Goal: Task Accomplishment & Management: Manage account settings

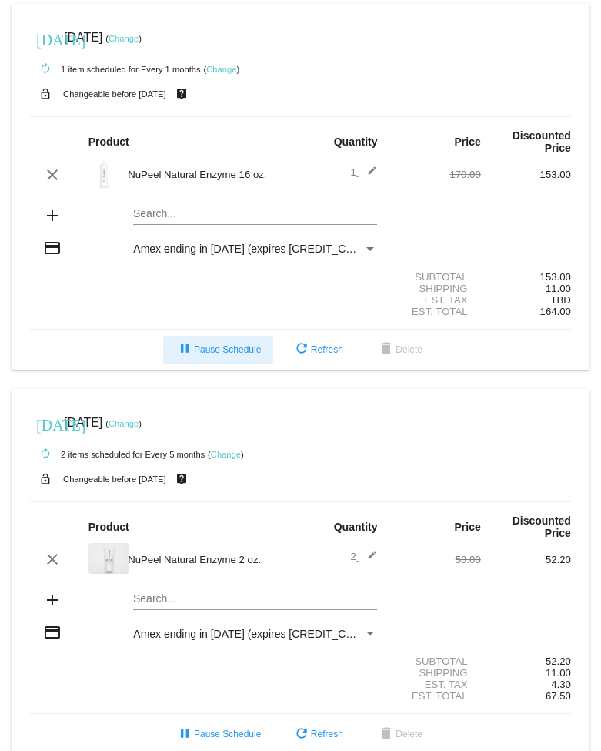
click at [179, 356] on mat-icon "pause" at bounding box center [185, 349] width 18 height 18
click at [175, 359] on mat-icon "play_arrow" at bounding box center [181, 349] width 18 height 18
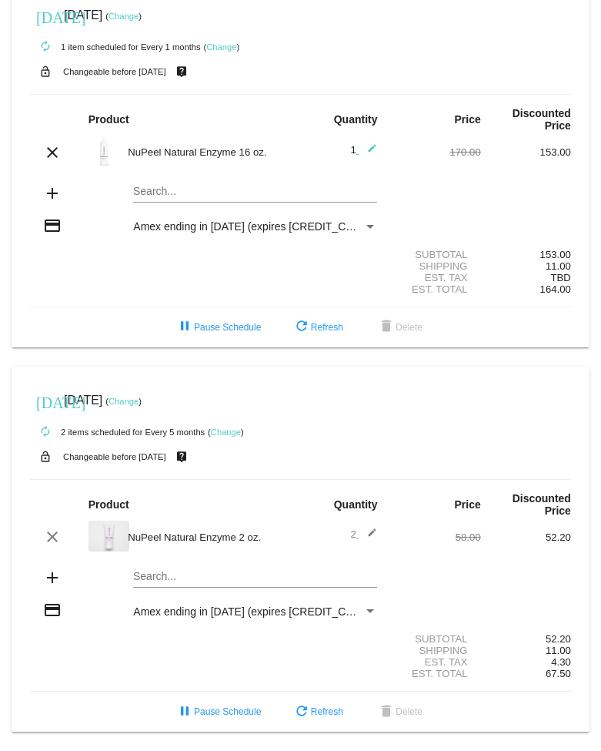
scroll to position [50, 0]
click at [210, 717] on button "pause Pause Schedule" at bounding box center [218, 712] width 110 height 28
click at [232, 31] on div "autorenew 1 item scheduled for Every 1 months ( Change )" at bounding box center [300, 46] width 541 height 31
click at [229, 42] on link "Change" at bounding box center [221, 46] width 30 height 9
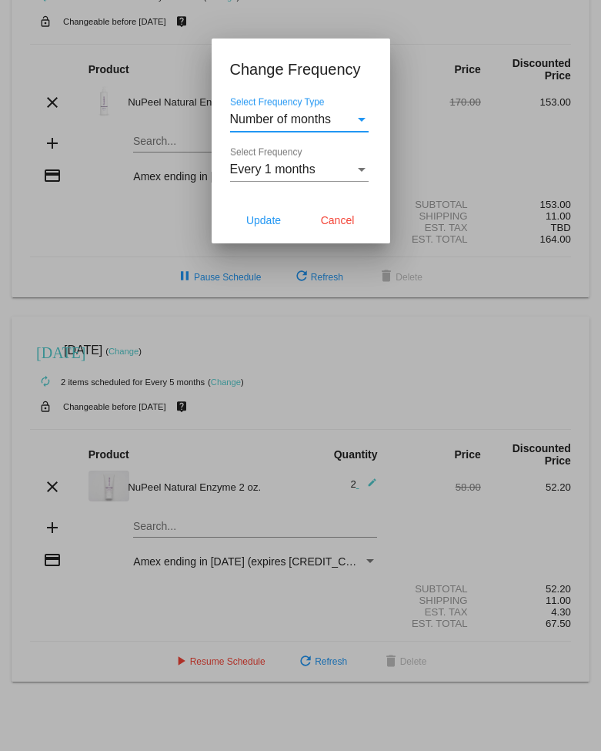
click at [357, 112] on div "Number of months Select Frequency Type" at bounding box center [299, 114] width 139 height 35
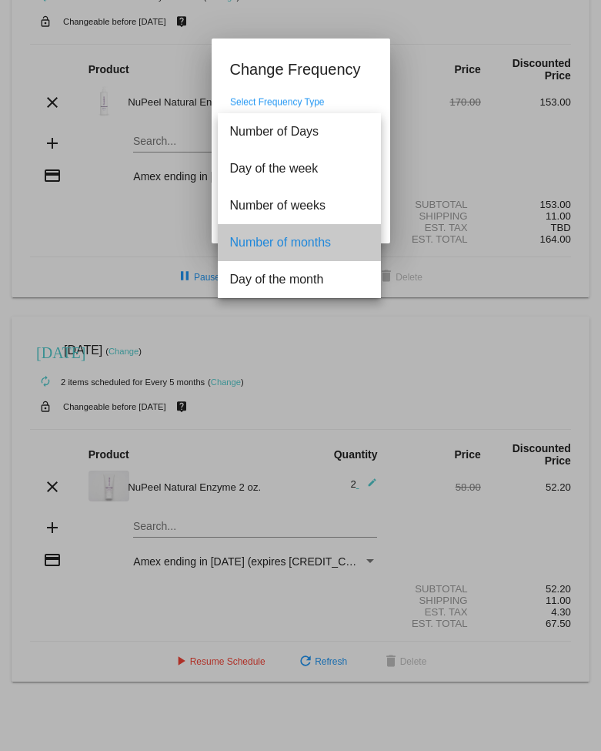
click at [343, 243] on span "Number of months" at bounding box center [299, 242] width 139 height 37
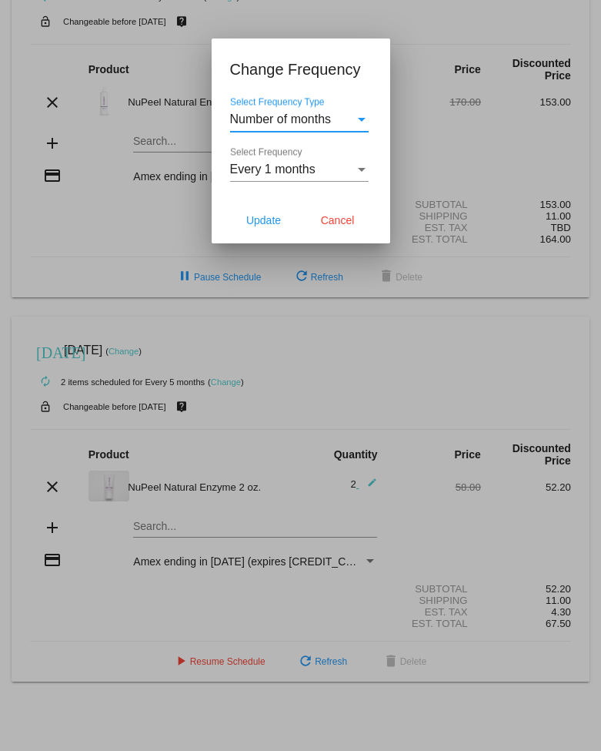
click at [364, 163] on div "Select Frequency" at bounding box center [362, 170] width 14 height 14
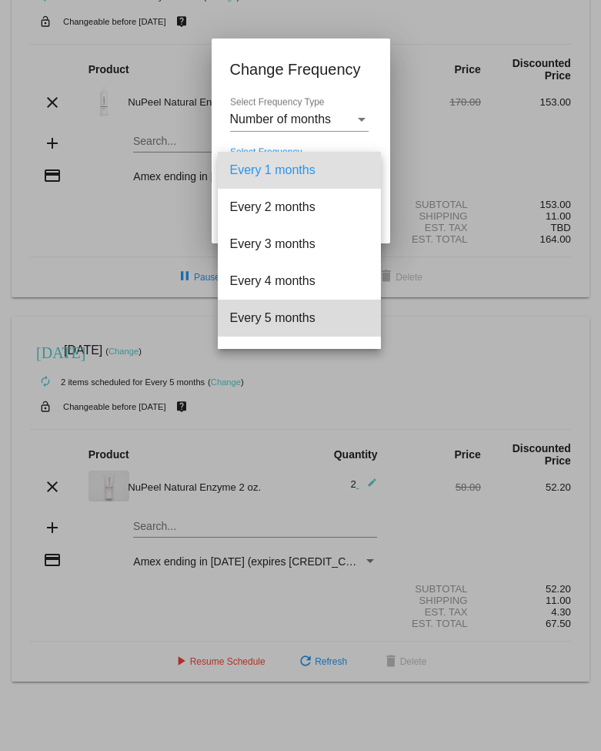
click at [309, 314] on span "Every 5 months" at bounding box center [299, 318] width 139 height 37
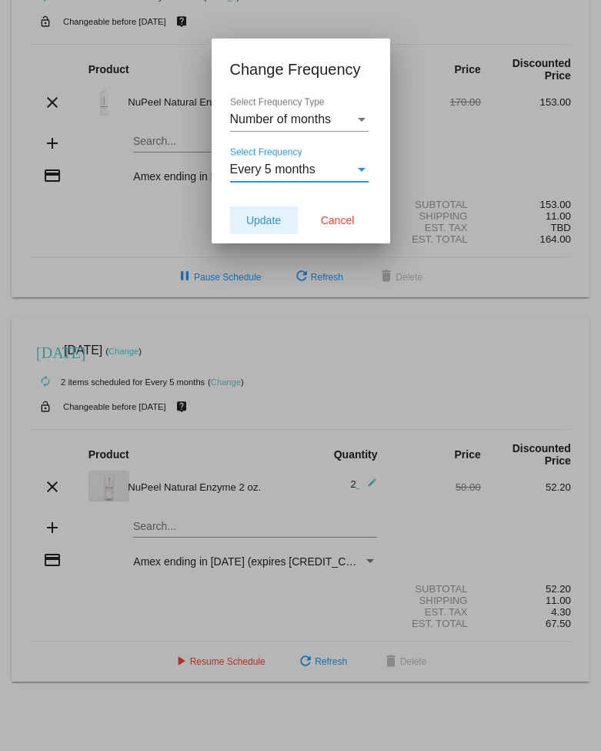
click at [266, 218] on span "Update" at bounding box center [263, 220] width 35 height 12
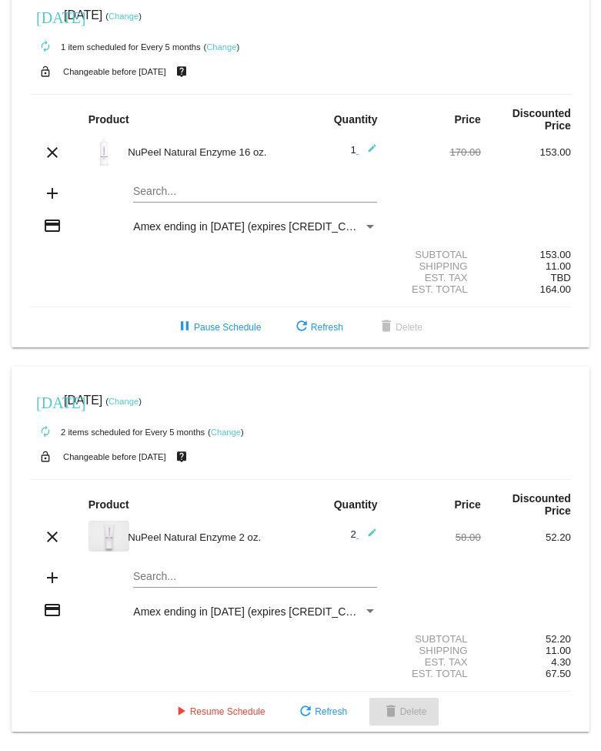
click at [412, 712] on span "delete Delete" at bounding box center [404, 711] width 45 height 11
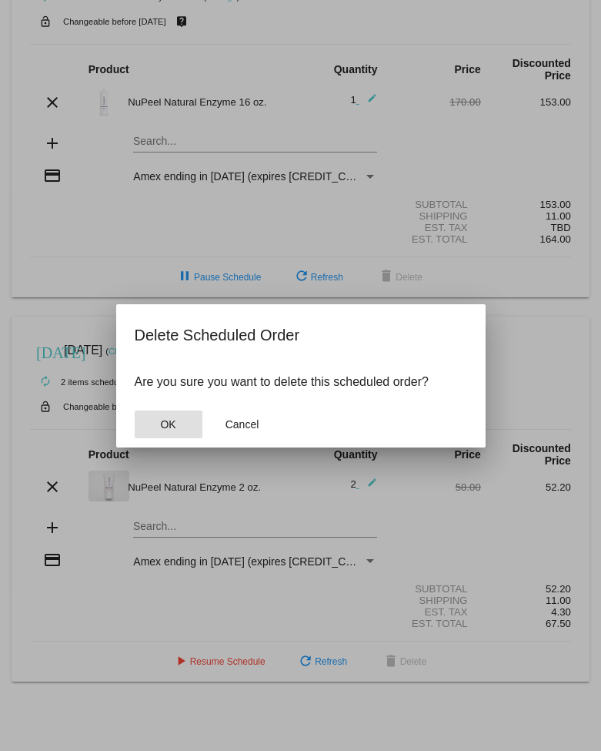
click at [175, 429] on span "OK" at bounding box center [167, 424] width 15 height 12
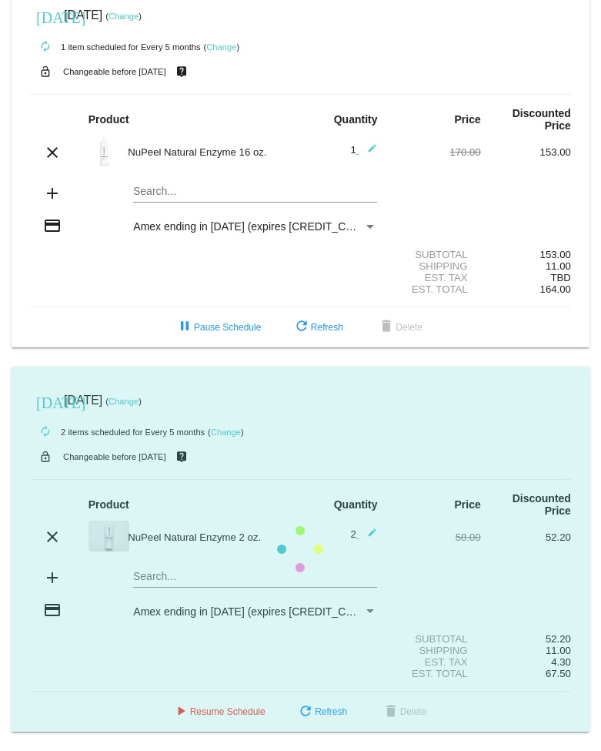
scroll to position [0, 0]
